Goal: Task Accomplishment & Management: Complete application form

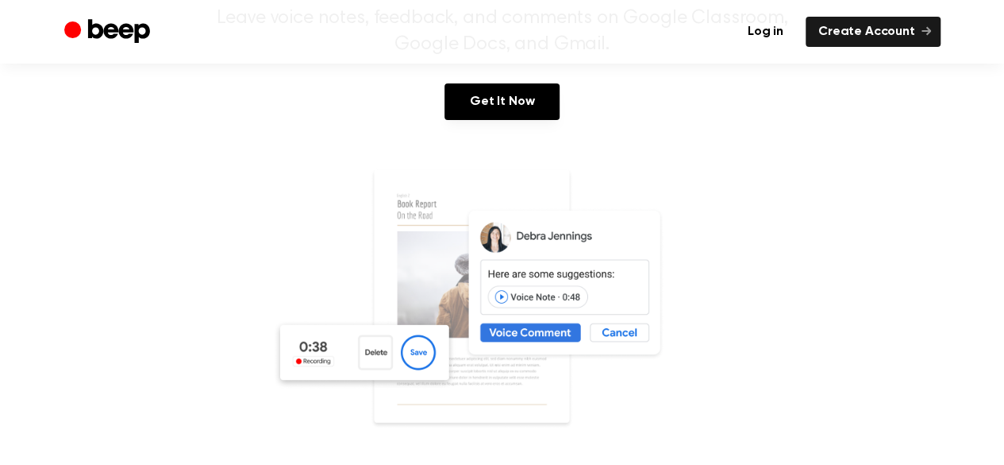
scroll to position [159, 0]
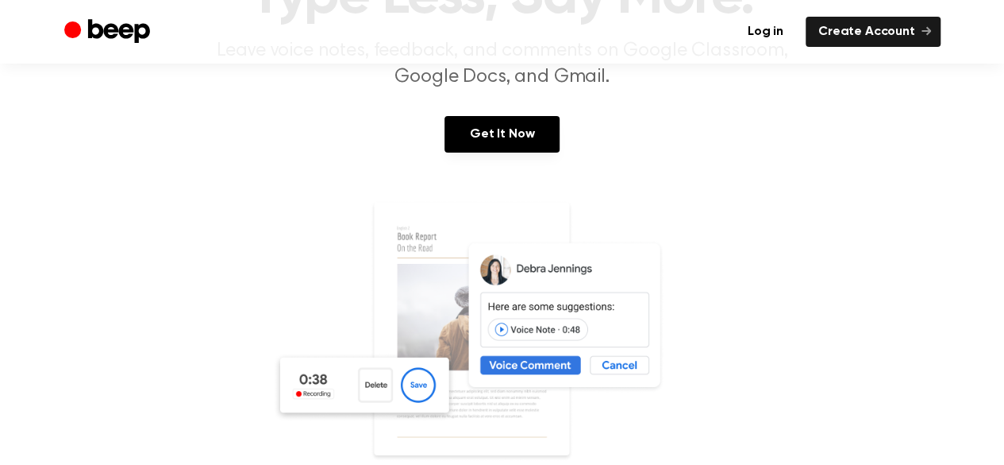
drag, startPoint x: 441, startPoint y: 3, endPoint x: 454, endPoint y: 75, distance: 73.5
click at [442, 44] on div "Log in Create Account" at bounding box center [502, 32] width 877 height 64
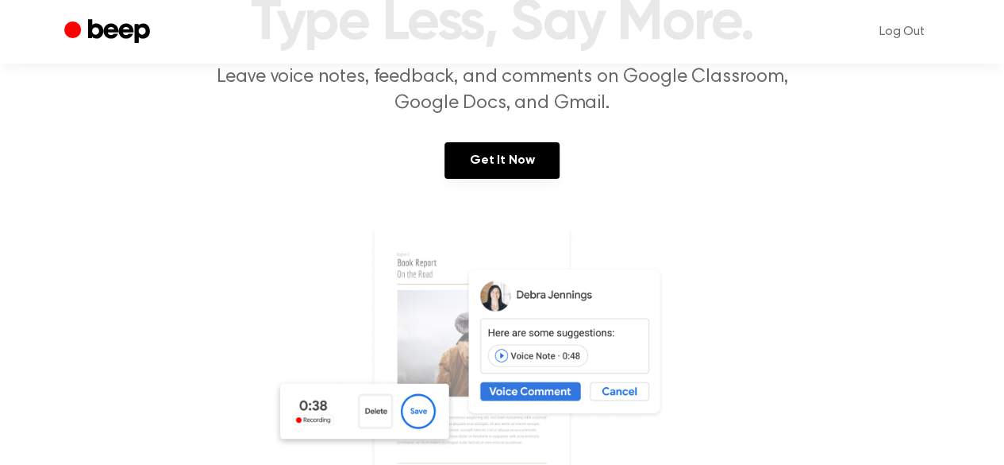
scroll to position [0, 0]
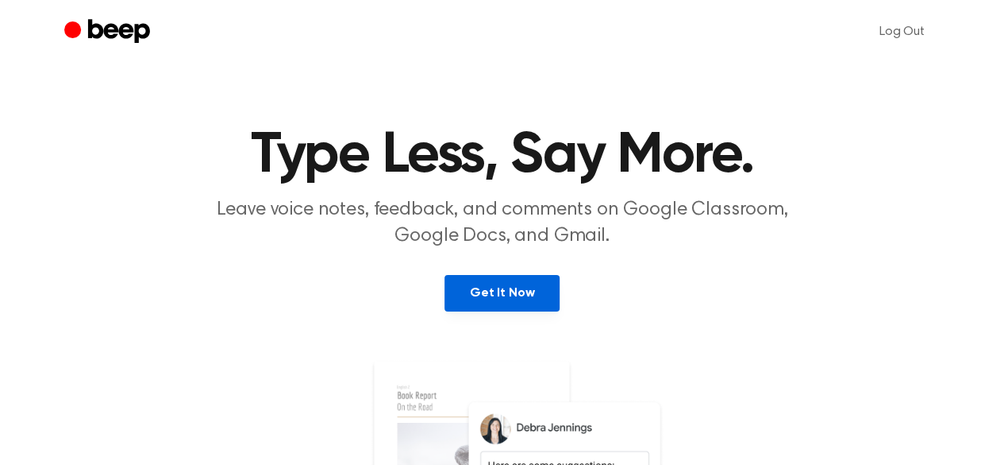
click at [505, 288] on link "Get It Now" at bounding box center [502, 293] width 115 height 37
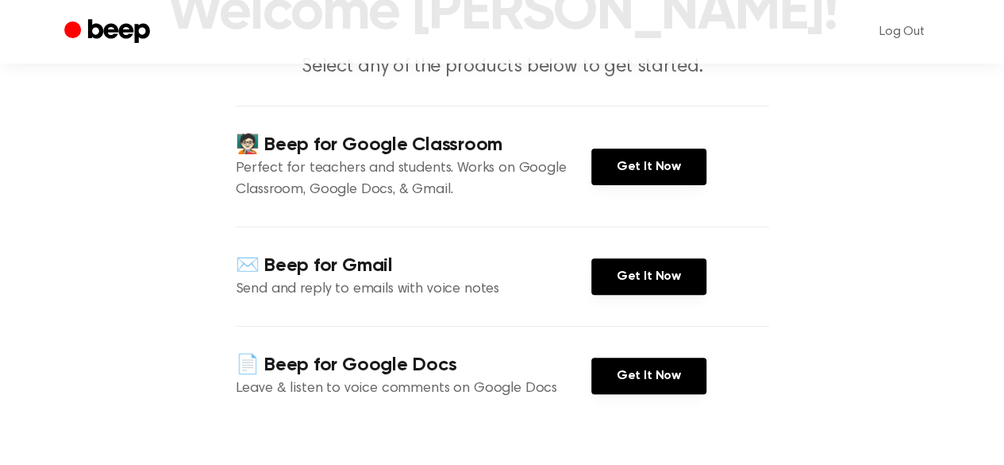
scroll to position [159, 0]
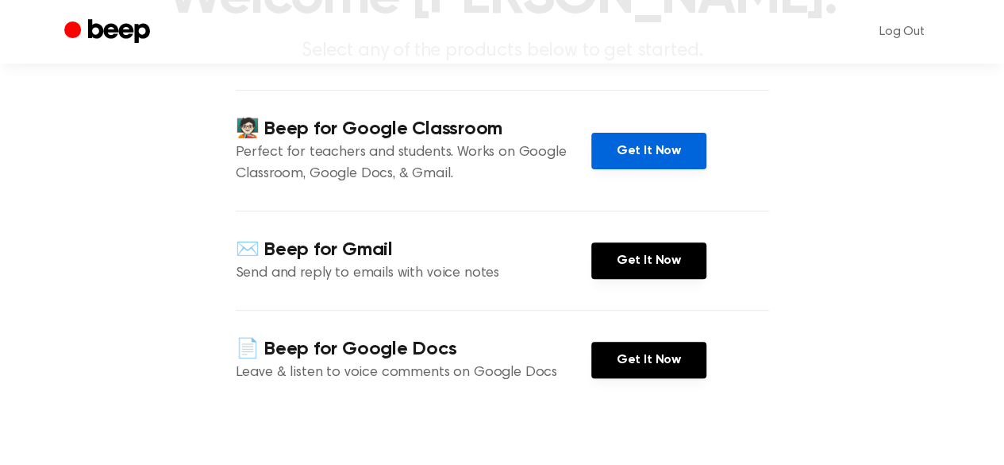
click at [629, 154] on link "Get It Now" at bounding box center [649, 151] width 115 height 37
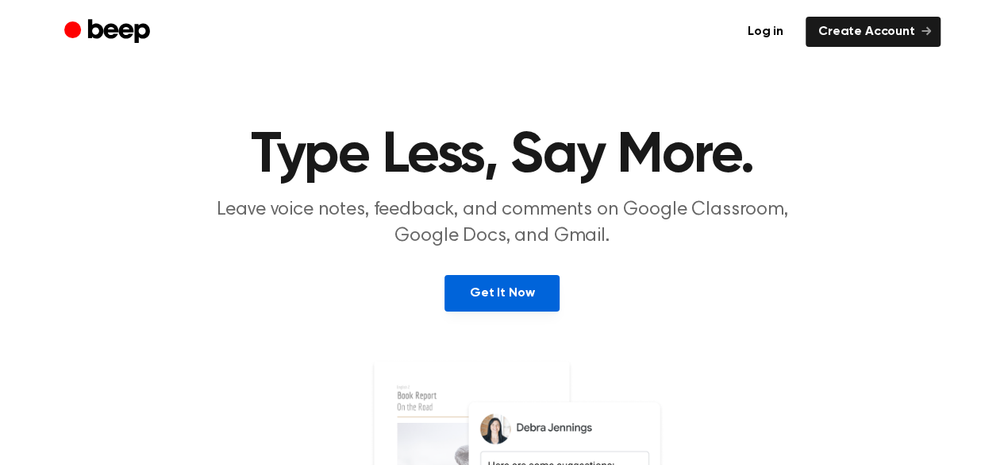
click at [527, 295] on link "Get It Now" at bounding box center [502, 293] width 115 height 37
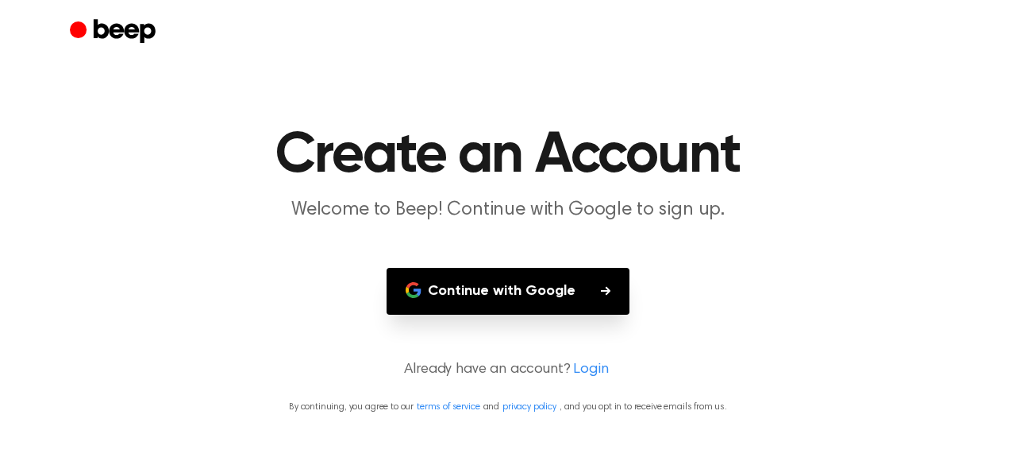
click at [527, 295] on button "Continue with Google" at bounding box center [508, 291] width 243 height 47
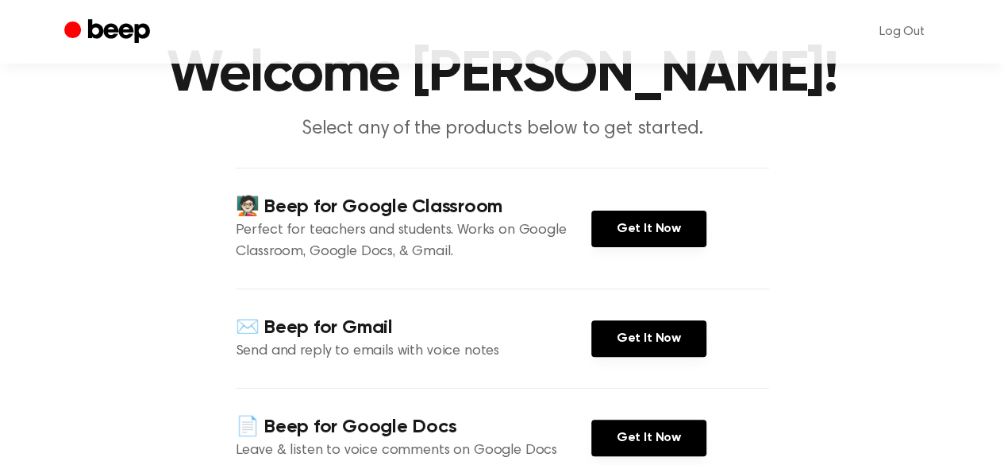
scroll to position [159, 0]
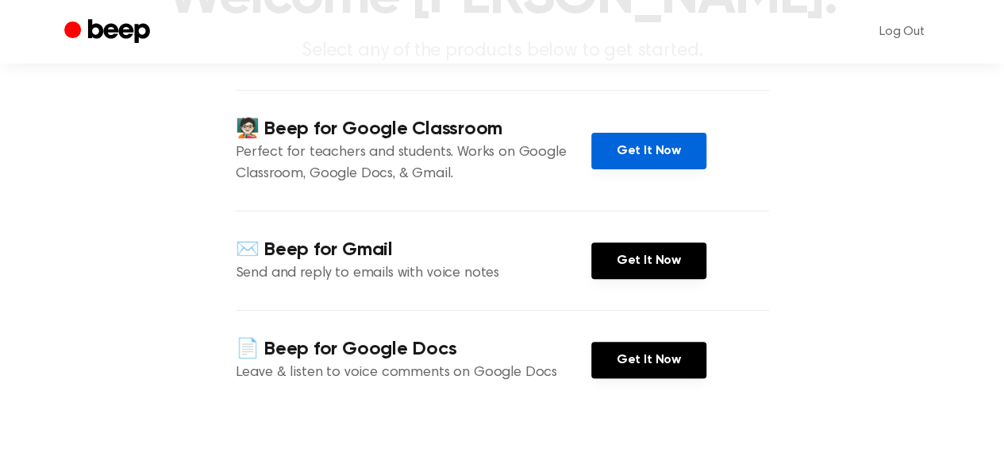
click at [659, 153] on link "Get It Now" at bounding box center [649, 151] width 115 height 37
click at [643, 150] on link "Get It Now" at bounding box center [649, 151] width 115 height 37
